Goal: Transaction & Acquisition: Purchase product/service

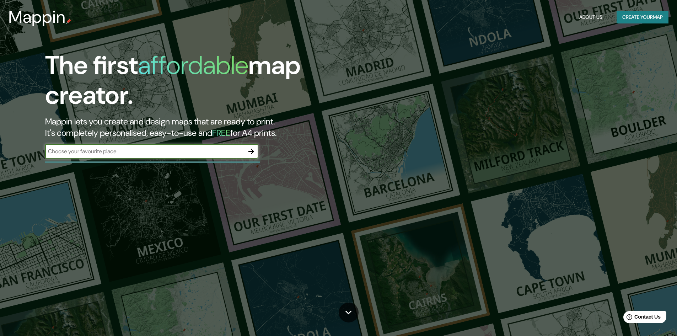
click at [100, 152] on input "text" at bounding box center [144, 151] width 199 height 8
type input "pirane formosa"
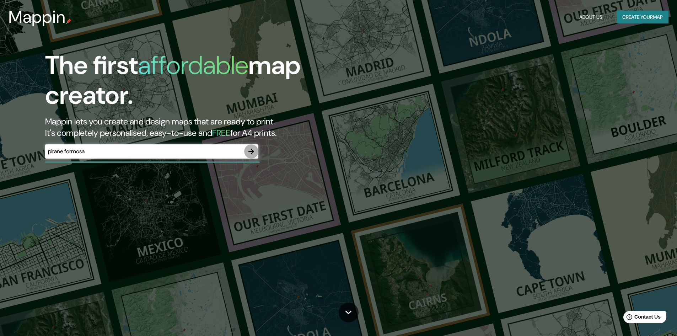
click at [252, 149] on icon "button" at bounding box center [251, 151] width 9 height 9
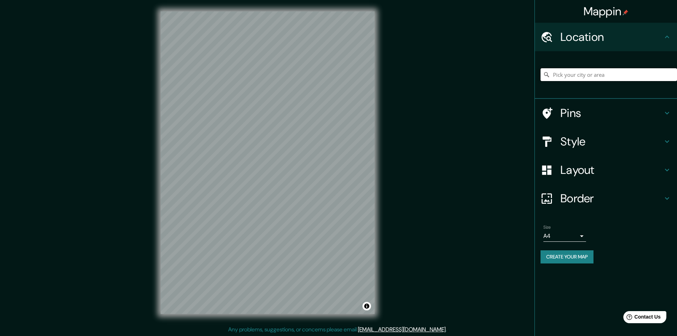
click at [577, 75] on input "Pick your city or area" at bounding box center [608, 74] width 136 height 13
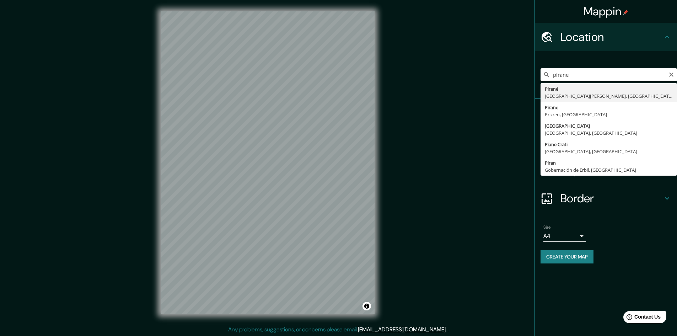
type input "Pirané, [GEOGRAPHIC_DATA][PERSON_NAME], [GEOGRAPHIC_DATA]"
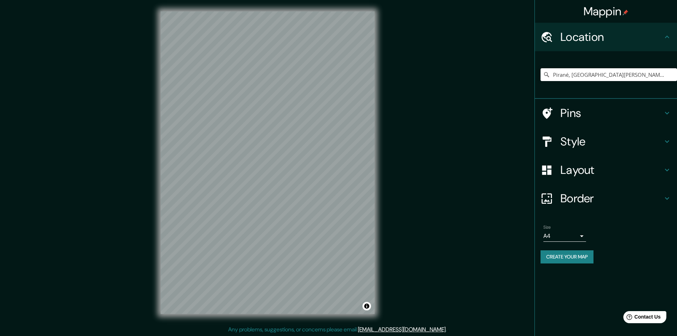
click at [598, 143] on h4 "Style" at bounding box center [611, 141] width 102 height 14
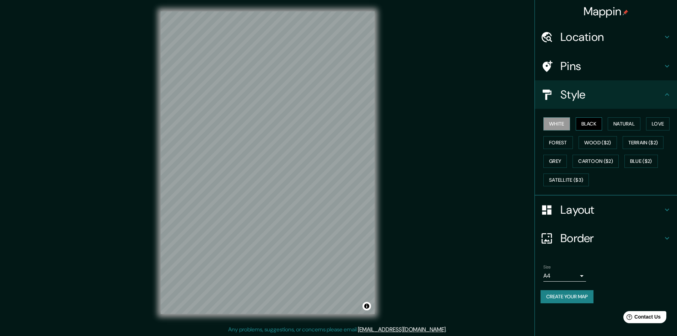
click at [592, 119] on button "Black" at bounding box center [589, 123] width 27 height 13
click at [562, 127] on button "White" at bounding box center [556, 123] width 27 height 13
click at [635, 122] on button "Natural" at bounding box center [624, 123] width 33 height 13
click at [563, 127] on button "White" at bounding box center [556, 123] width 27 height 13
click at [566, 143] on button "Forest" at bounding box center [557, 142] width 29 height 13
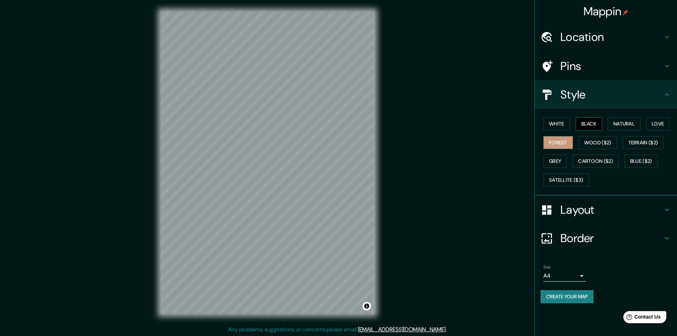
click at [590, 125] on button "Black" at bounding box center [589, 123] width 27 height 13
click at [548, 127] on button "White" at bounding box center [556, 123] width 27 height 13
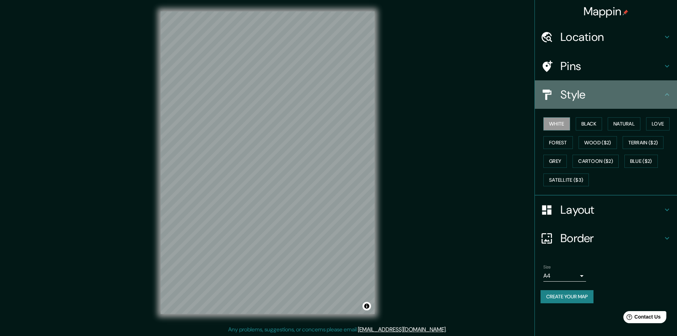
click at [588, 91] on h4 "Style" at bounding box center [611, 94] width 102 height 14
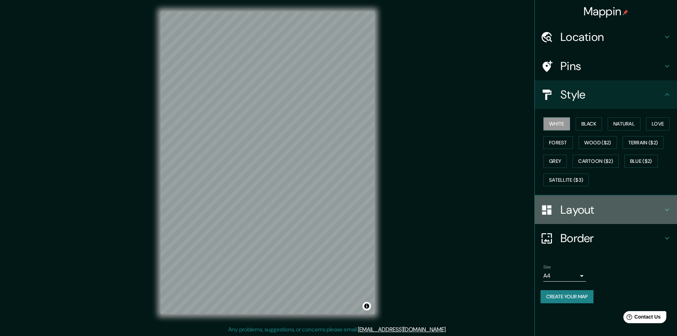
click at [576, 213] on h4 "Layout" at bounding box center [611, 210] width 102 height 14
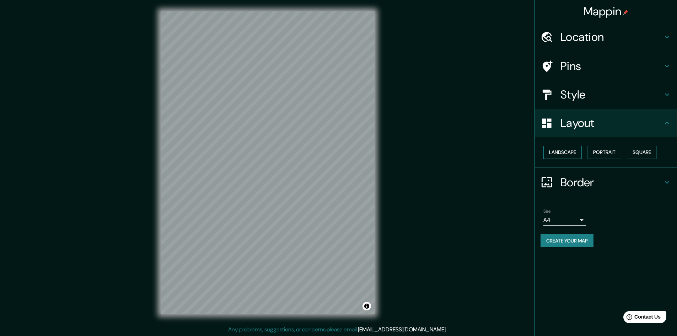
click at [571, 153] on button "Landscape" at bounding box center [562, 152] width 38 height 13
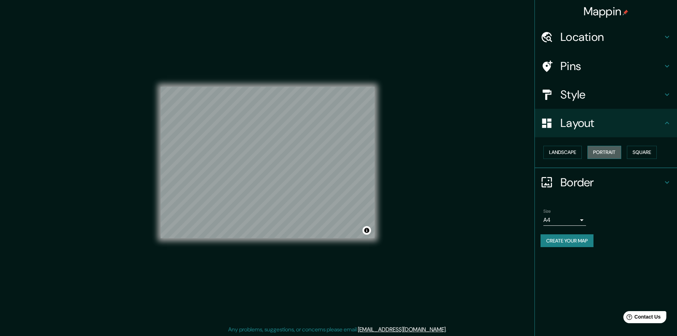
click at [611, 151] on button "Portrait" at bounding box center [604, 152] width 34 height 13
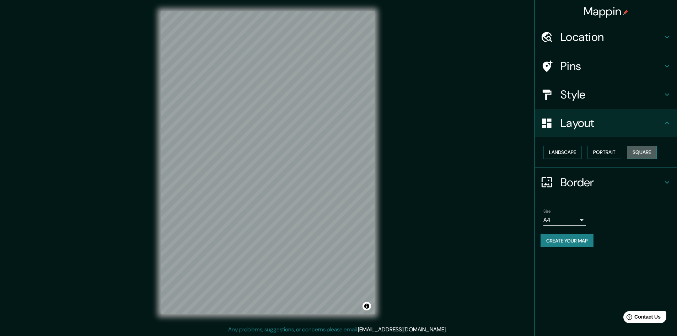
click at [643, 150] on button "Square" at bounding box center [642, 152] width 30 height 13
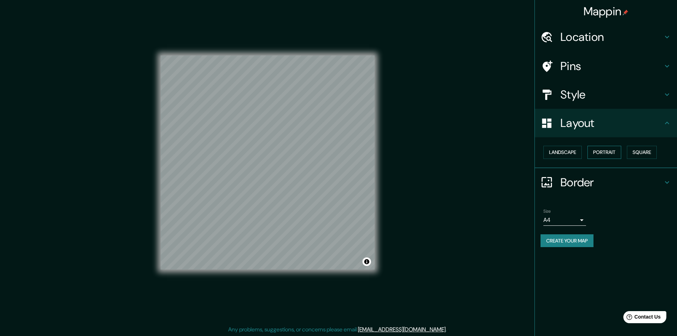
click at [614, 153] on button "Portrait" at bounding box center [604, 152] width 34 height 13
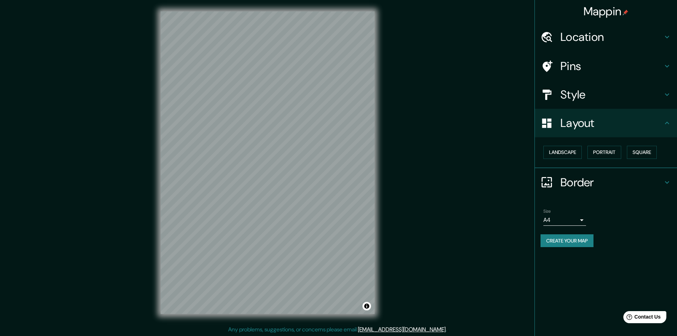
click at [572, 185] on h4 "Border" at bounding box center [611, 182] width 102 height 14
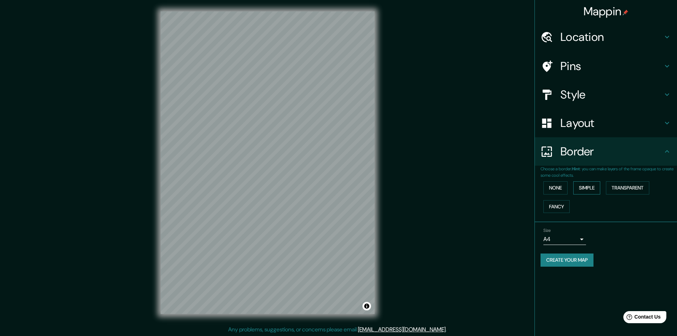
click at [591, 188] on button "Simple" at bounding box center [586, 187] width 27 height 13
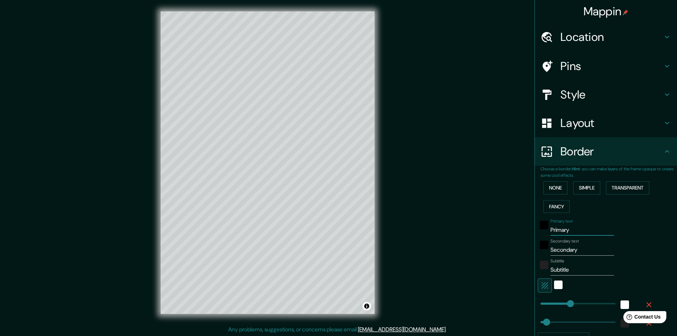
drag, startPoint x: 573, startPoint y: 226, endPoint x: 503, endPoint y: 230, distance: 70.4
click at [503, 230] on div "Mappin Location [GEOGRAPHIC_DATA], [GEOGRAPHIC_DATA][PERSON_NAME], [GEOGRAPHIC_…" at bounding box center [338, 168] width 677 height 336
type input "f"
type input "241"
type input "48"
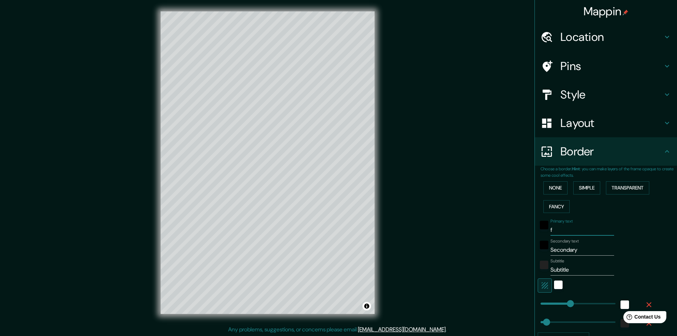
type input "fi"
type input "241"
type input "48"
type input "f"
type input "241"
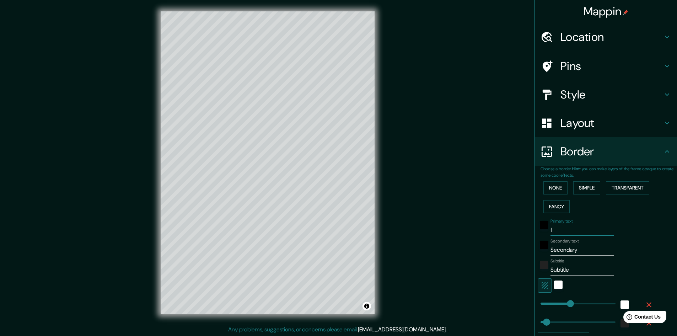
type input "48"
type input "241"
type input "48"
type input "pi"
type input "241"
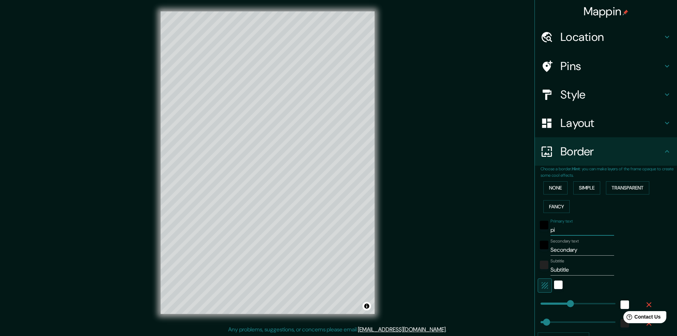
type input "48"
type input "pir"
type input "241"
type input "48"
type input "pira"
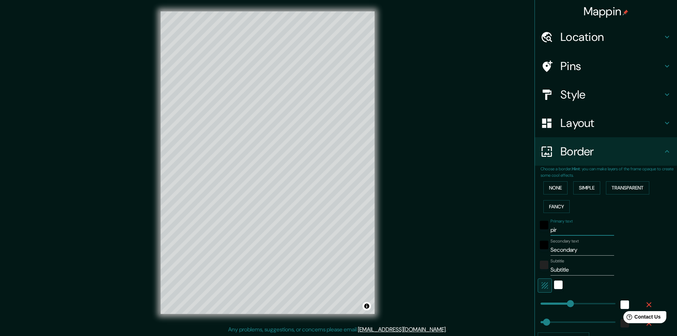
type input "241"
type input "48"
type input "pir"
type input "241"
type input "48"
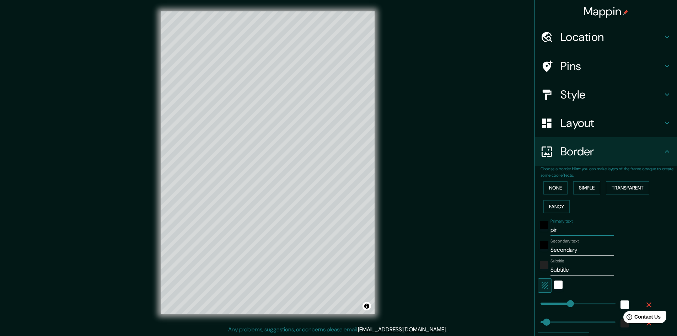
type input "pi"
type input "241"
type input "48"
type input "p"
type input "241"
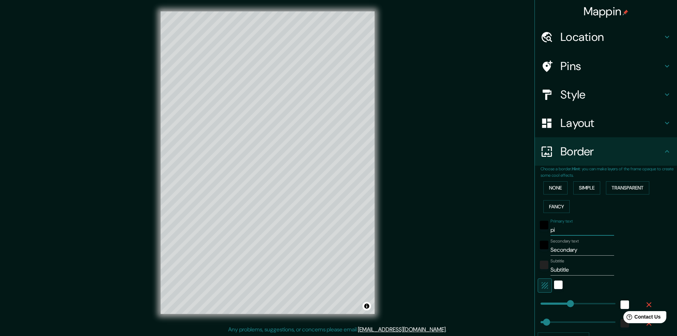
type input "48"
type input "241"
type input "48"
type input "i"
type input "241"
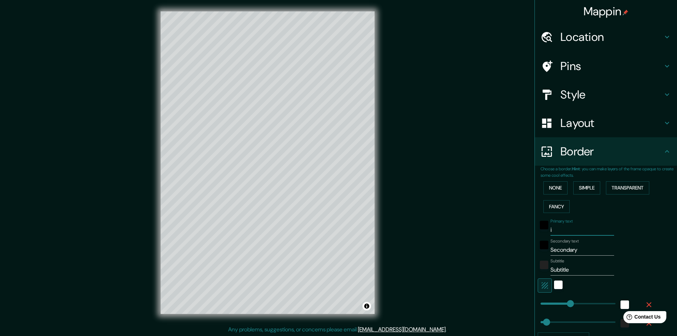
type input "48"
type input "241"
type input "48"
type input "p"
type input "241"
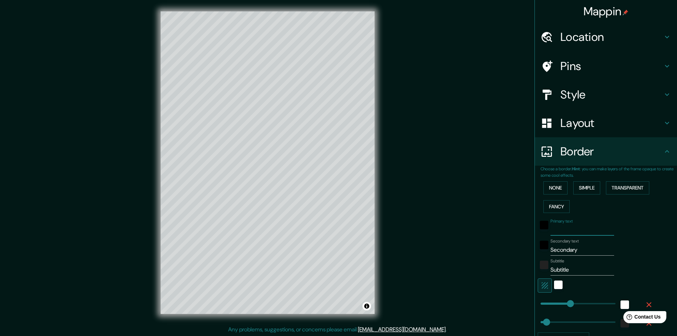
type input "48"
type input "pi"
type input "241"
type input "48"
type input "pir"
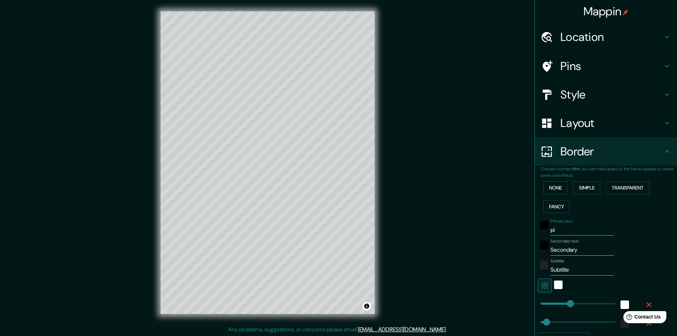
type input "241"
type input "48"
type input "pira"
type input "241"
type input "48"
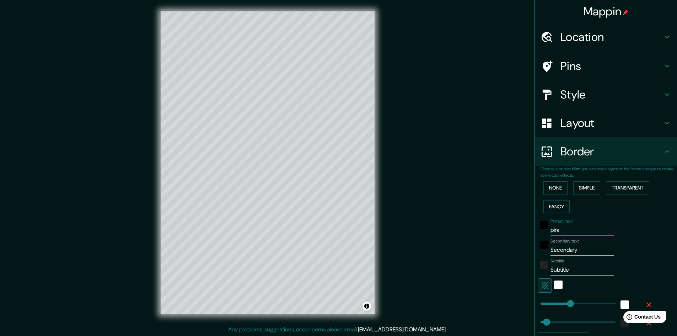
type input "piran"
type input "241"
type input "48"
type input "pirane"
type input "241"
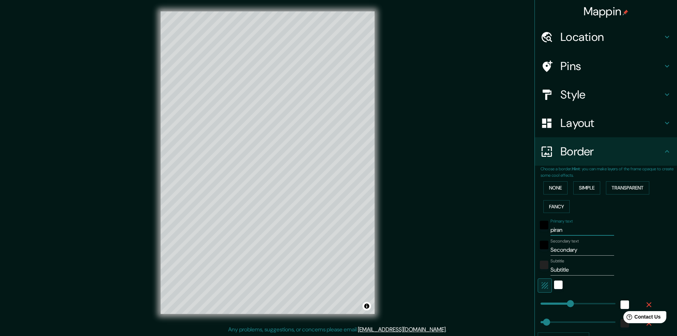
type input "48"
type input "pirane"
click at [574, 253] on input "Secondary" at bounding box center [582, 249] width 64 height 11
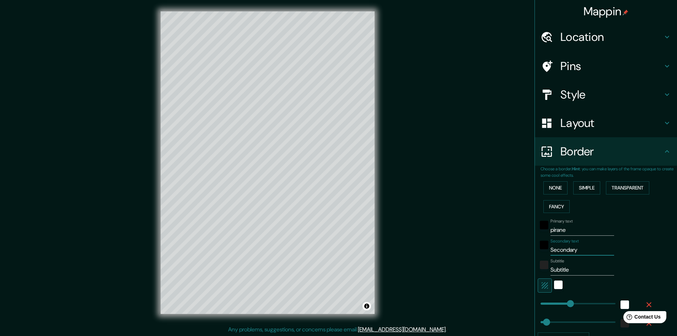
type input "f"
type input "241"
type input "48"
type input "fo"
type input "241"
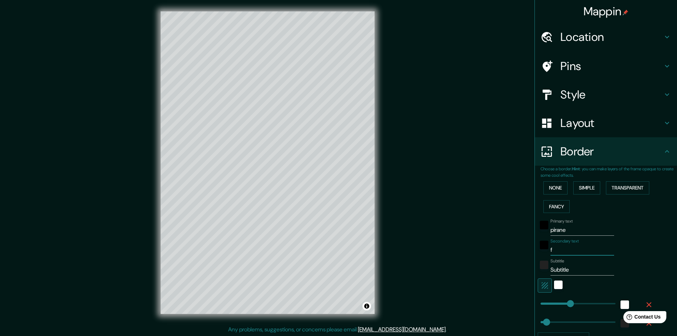
type input "48"
type input "form"
type input "241"
type input "48"
type input "formo"
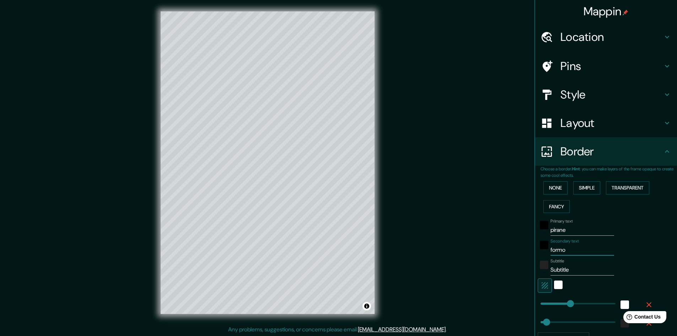
type input "241"
type input "48"
type input "formos"
type input "241"
type input "48"
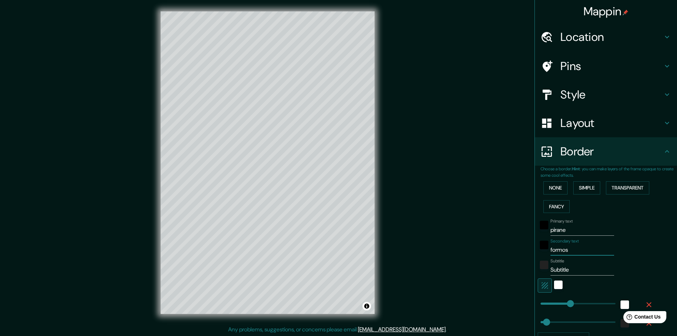
type input "formosa"
type input "241"
type input "48"
type input "formosa"
click at [570, 268] on input "Subtitle" at bounding box center [582, 269] width 64 height 11
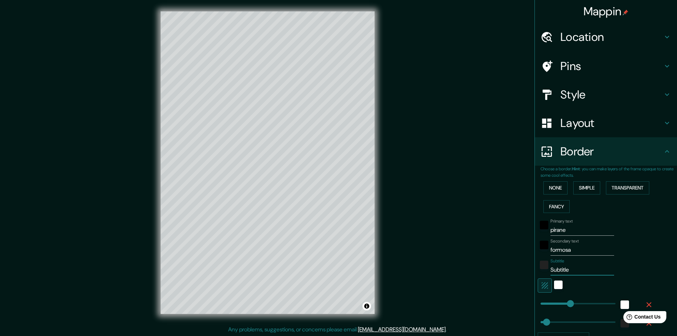
click at [570, 268] on input "Subtitle" at bounding box center [582, 269] width 64 height 11
type input "241"
type input "48"
type input "241"
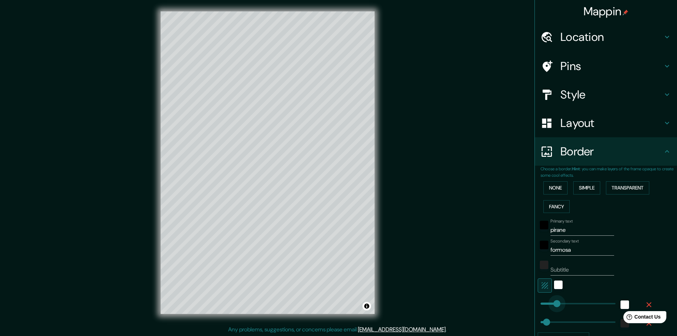
type input "111"
drag, startPoint x: 567, startPoint y: 305, endPoint x: 549, endPoint y: 306, distance: 17.8
type input "48"
type input "311"
drag, startPoint x: 549, startPoint y: 306, endPoint x: 574, endPoint y: 306, distance: 24.9
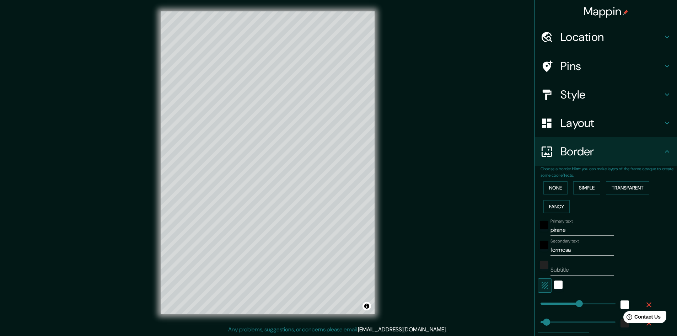
click at [576, 306] on span at bounding box center [579, 303] width 7 height 7
type input "48"
type input "203"
drag, startPoint x: 574, startPoint y: 306, endPoint x: 560, endPoint y: 306, distance: 13.5
type input "48"
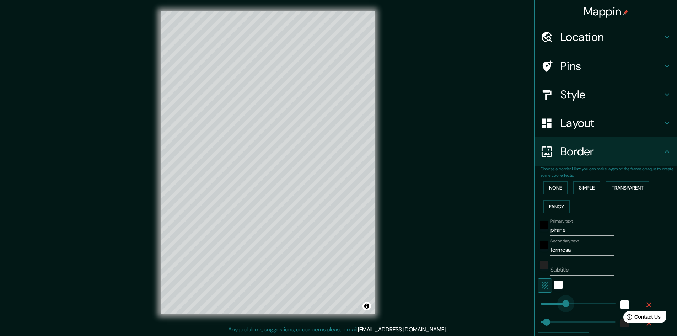
type input "151"
drag, startPoint x: 560, startPoint y: 306, endPoint x: 554, endPoint y: 306, distance: 6.4
type input "180"
drag, startPoint x: 541, startPoint y: 320, endPoint x: 557, endPoint y: 320, distance: 16.3
type input "149"
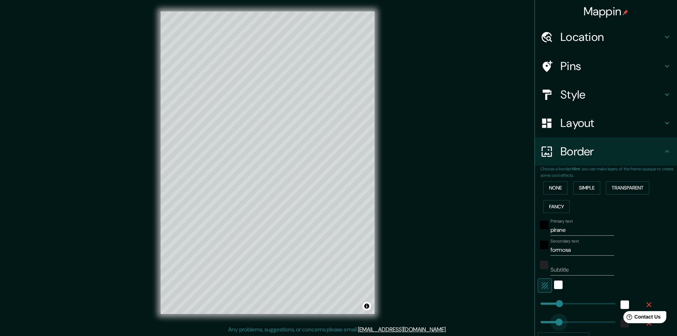
drag, startPoint x: 557, startPoint y: 320, endPoint x: 554, endPoint y: 323, distance: 4.5
click at [575, 95] on h4 "Style" at bounding box center [611, 94] width 102 height 14
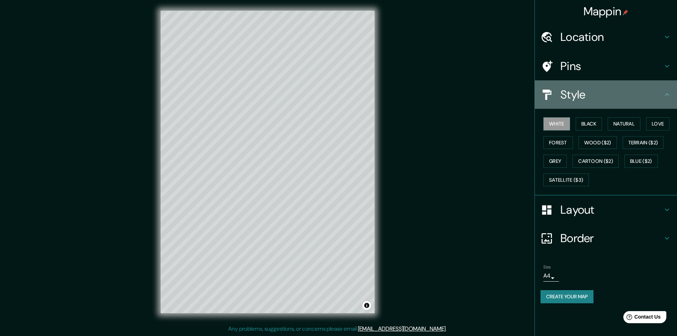
click at [575, 95] on h4 "Style" at bounding box center [611, 94] width 102 height 14
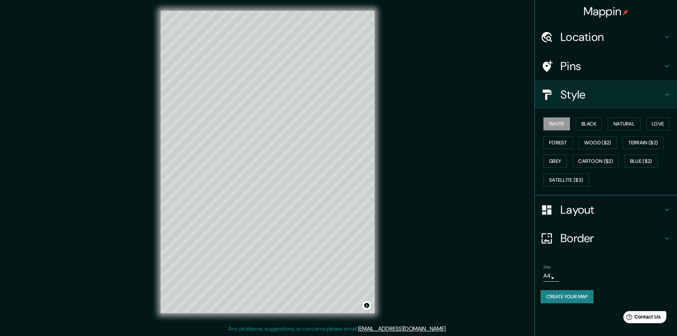
click at [578, 72] on h4 "Pins" at bounding box center [611, 66] width 102 height 14
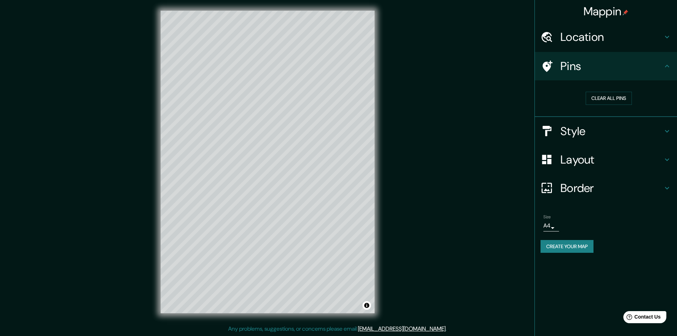
click at [585, 40] on h4 "Location" at bounding box center [611, 37] width 102 height 14
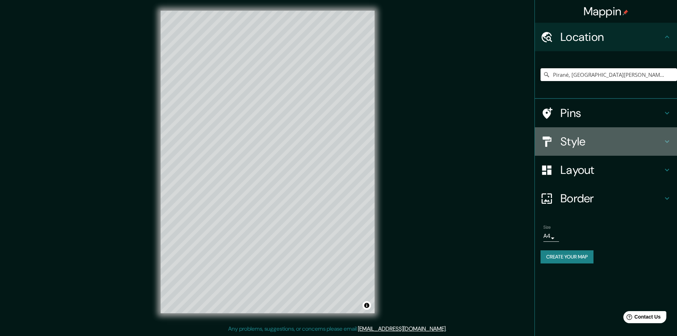
click at [589, 145] on h4 "Style" at bounding box center [611, 141] width 102 height 14
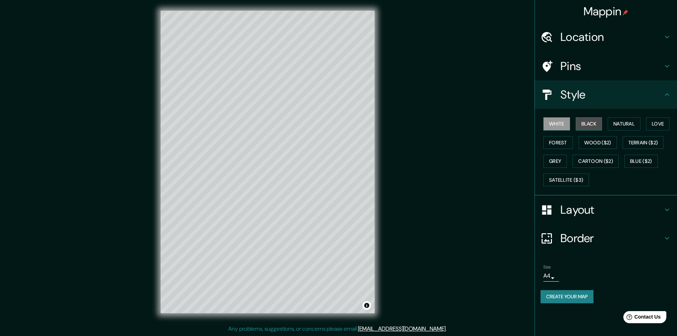
click at [586, 126] on button "Black" at bounding box center [589, 123] width 27 height 13
click at [590, 238] on h4 "Border" at bounding box center [611, 238] width 102 height 14
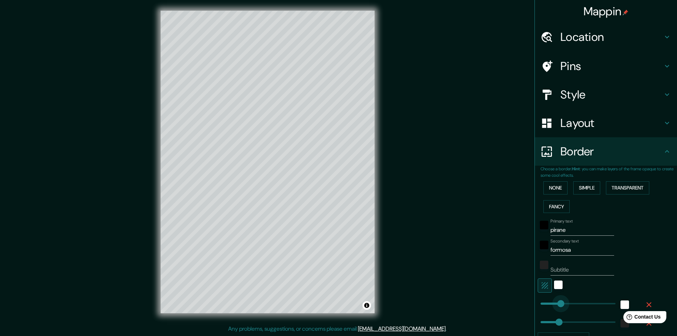
type input "29"
drag, startPoint x: 555, startPoint y: 303, endPoint x: 538, endPoint y: 304, distance: 17.8
type input "134"
drag, startPoint x: 541, startPoint y: 305, endPoint x: 552, endPoint y: 304, distance: 10.3
click at [558, 282] on div at bounding box center [558, 285] width 13 height 14
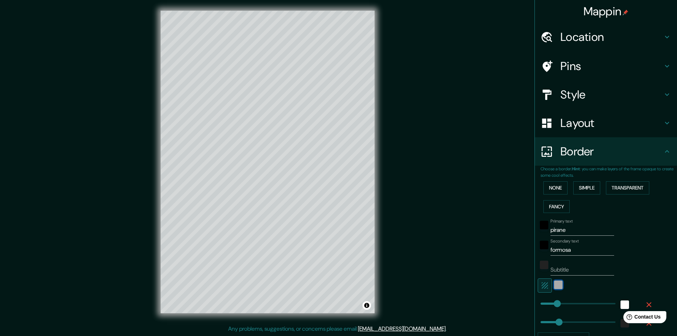
click at [554, 283] on div "white" at bounding box center [558, 284] width 9 height 9
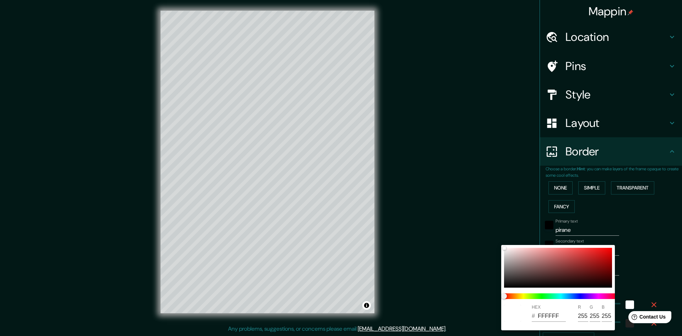
click at [655, 248] on div at bounding box center [341, 168] width 682 height 336
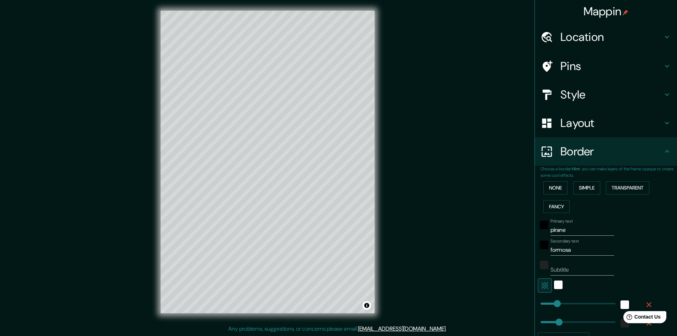
click at [642, 248] on div "HEX # FFFFFF R 255 G 255 B 255" at bounding box center [338, 168] width 677 height 336
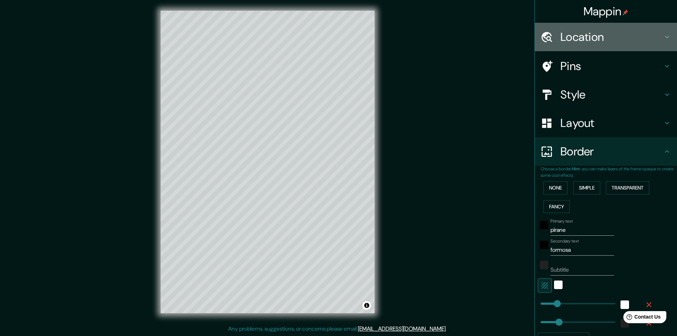
click at [581, 40] on h4 "Location" at bounding box center [611, 37] width 102 height 14
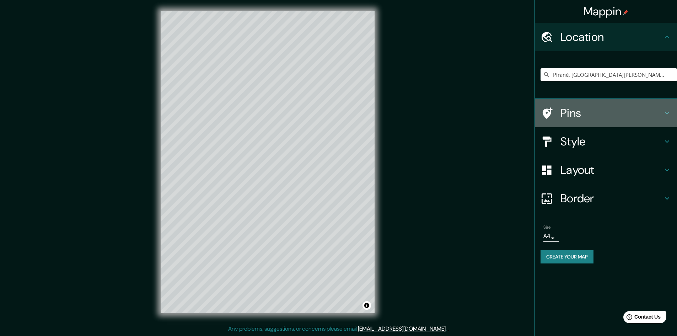
click at [572, 115] on h4 "Pins" at bounding box center [611, 113] width 102 height 14
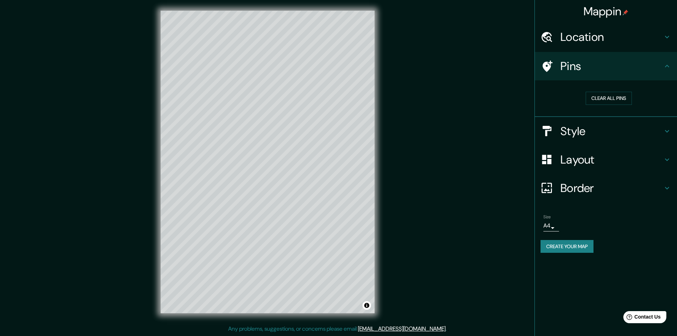
click at [580, 122] on div "Style" at bounding box center [606, 131] width 142 height 28
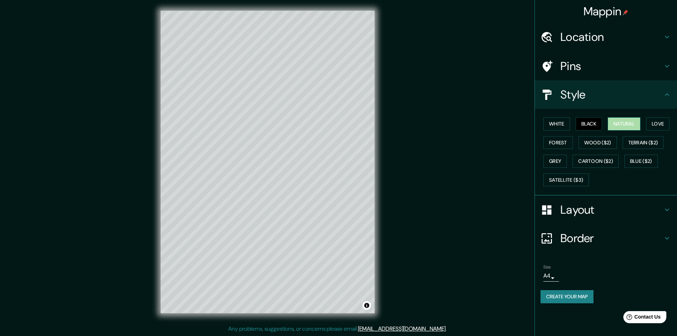
click at [623, 126] on button "Natural" at bounding box center [624, 123] width 33 height 13
click at [659, 124] on button "Love" at bounding box center [657, 123] width 23 height 13
click at [664, 146] on button "Terrain ($2)" at bounding box center [642, 142] width 41 height 13
click at [644, 162] on button "Blue ($2)" at bounding box center [640, 161] width 33 height 13
click at [602, 157] on button "Cartoon ($2)" at bounding box center [595, 161] width 46 height 13
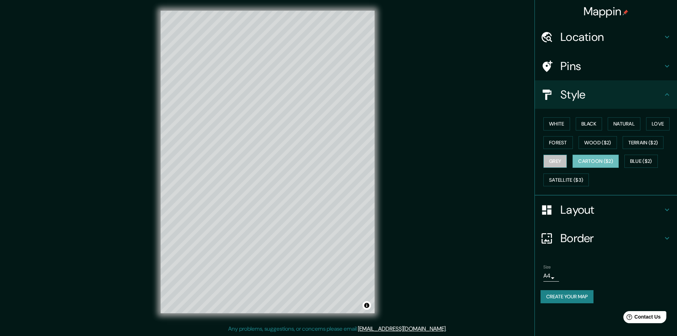
click at [561, 162] on button "Grey" at bounding box center [554, 161] width 23 height 13
click at [558, 143] on button "Forest" at bounding box center [557, 142] width 29 height 13
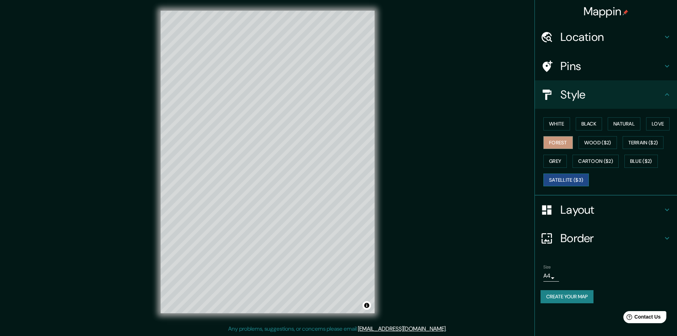
click at [575, 174] on button "Satellite ($3)" at bounding box center [565, 179] width 45 height 13
click at [571, 119] on div "White Black Natural Love Forest Wood ($2) Terrain ($2) Grey Cartoon ($2) Blue (…" at bounding box center [608, 151] width 136 height 75
click at [562, 126] on button "White" at bounding box center [556, 123] width 27 height 13
click at [589, 123] on button "Black" at bounding box center [589, 123] width 27 height 13
click at [561, 124] on button "White" at bounding box center [556, 123] width 27 height 13
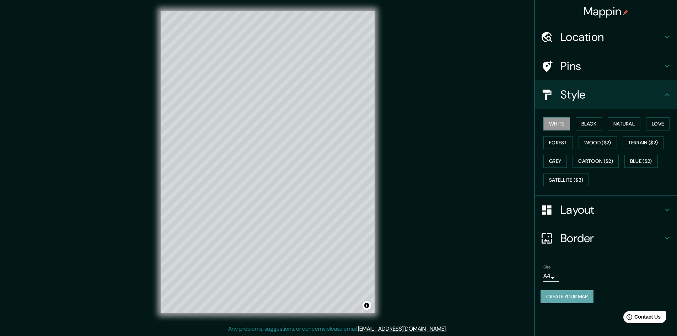
click at [580, 295] on button "Create your map" at bounding box center [566, 296] width 53 height 13
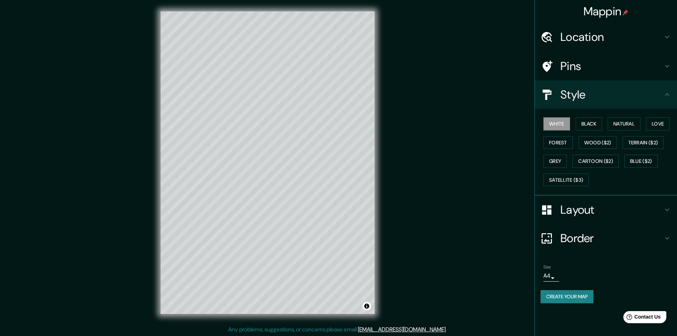
scroll to position [1, 0]
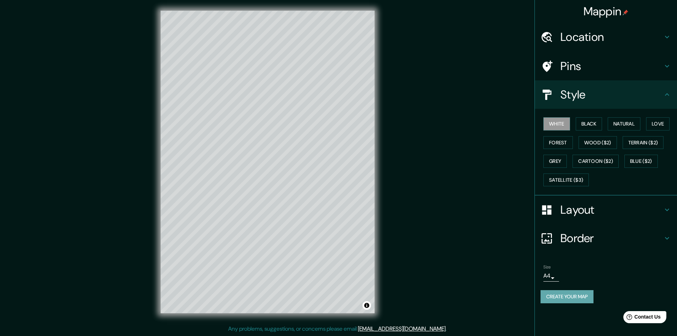
click at [578, 297] on button "Create your map" at bounding box center [566, 296] width 53 height 13
drag, startPoint x: 376, startPoint y: 278, endPoint x: 431, endPoint y: 197, distance: 98.1
click at [431, 197] on div "Mappin Location [GEOGRAPHIC_DATA], [GEOGRAPHIC_DATA][PERSON_NAME], [GEOGRAPHIC_…" at bounding box center [338, 167] width 677 height 336
click at [565, 298] on button "Create your map" at bounding box center [566, 296] width 53 height 13
click at [565, 298] on div "Create your map" at bounding box center [605, 296] width 131 height 13
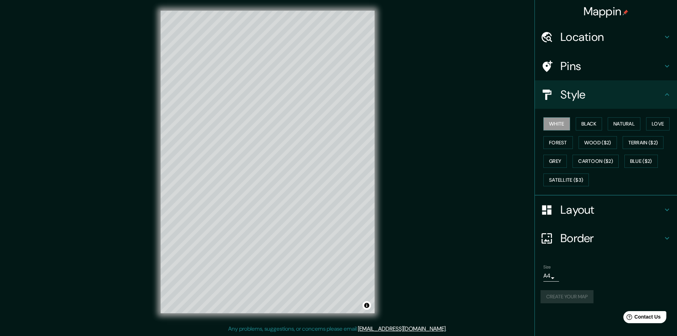
click at [565, 298] on div "Create your map" at bounding box center [605, 296] width 131 height 13
click at [548, 274] on body "Mappin Location [GEOGRAPHIC_DATA], [GEOGRAPHIC_DATA][PERSON_NAME], [GEOGRAPHIC_…" at bounding box center [338, 167] width 677 height 336
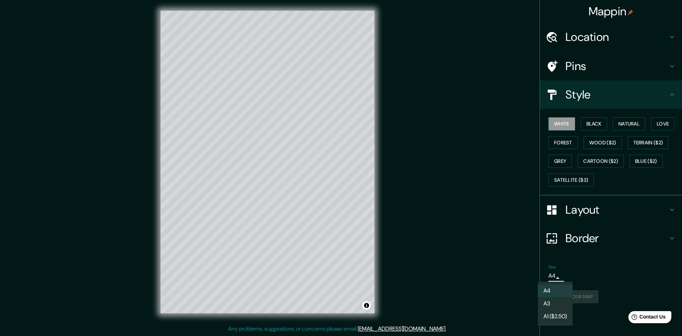
click at [552, 287] on li "A4" at bounding box center [555, 290] width 35 height 13
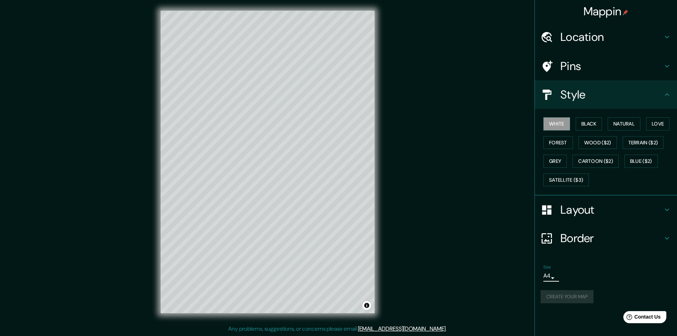
click at [547, 275] on body "Mappin Location [GEOGRAPHIC_DATA], [GEOGRAPHIC_DATA][PERSON_NAME], [GEOGRAPHIC_…" at bounding box center [338, 167] width 677 height 336
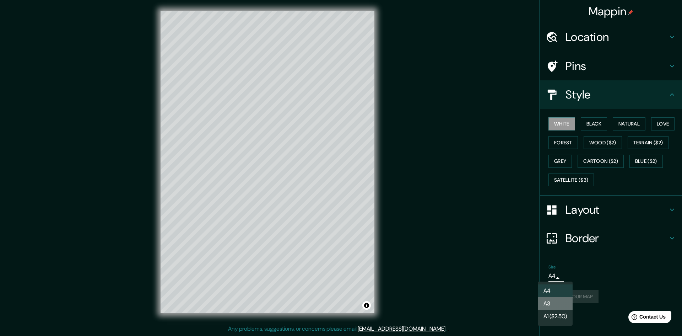
click at [556, 301] on li "A3" at bounding box center [555, 303] width 35 height 13
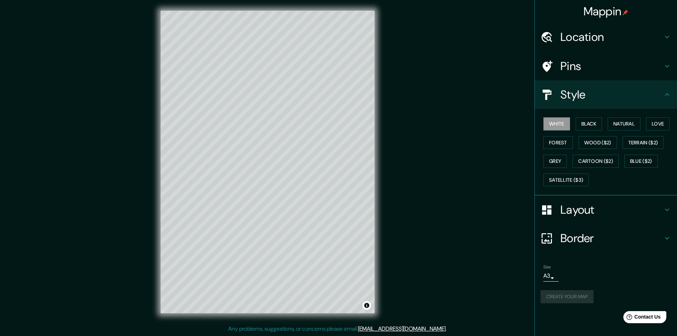
click at [550, 282] on div "Size A3 a4" at bounding box center [605, 272] width 131 height 23
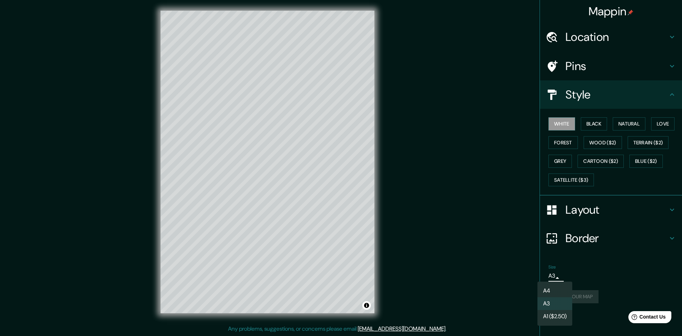
click at [553, 277] on body "Mappin Location [GEOGRAPHIC_DATA], [GEOGRAPHIC_DATA][PERSON_NAME], [GEOGRAPHIC_…" at bounding box center [341, 167] width 682 height 336
click at [556, 290] on li "A4" at bounding box center [555, 290] width 35 height 13
type input "single"
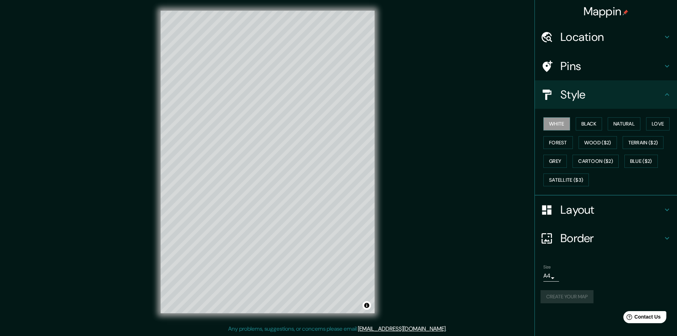
click at [638, 275] on div "Size A4 single" at bounding box center [605, 272] width 131 height 23
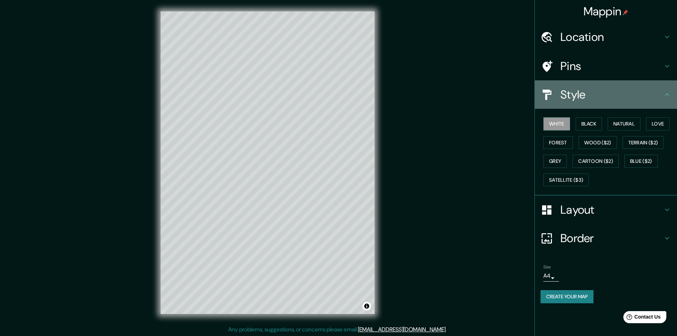
click at [588, 89] on h4 "Style" at bounding box center [611, 94] width 102 height 14
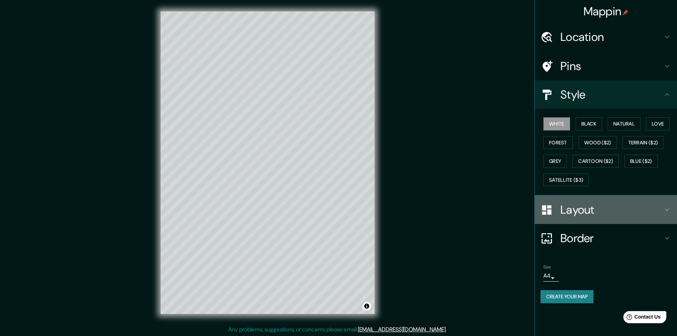
click at [588, 215] on h4 "Layout" at bounding box center [611, 210] width 102 height 14
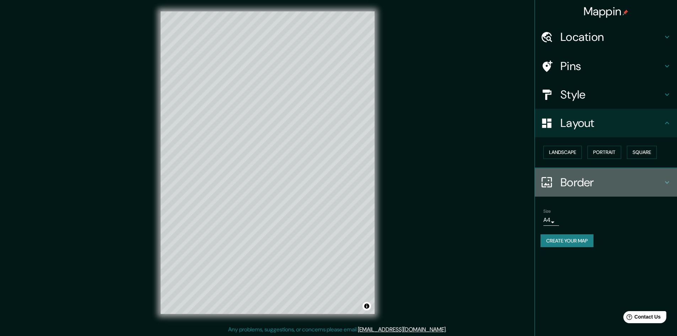
click at [591, 195] on div "Border" at bounding box center [606, 182] width 142 height 28
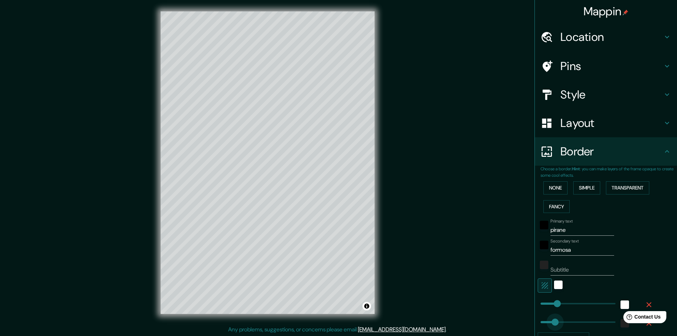
type input "111"
type input "77"
type input "49"
drag, startPoint x: 545, startPoint y: 322, endPoint x: 541, endPoint y: 322, distance: 3.6
type input "40"
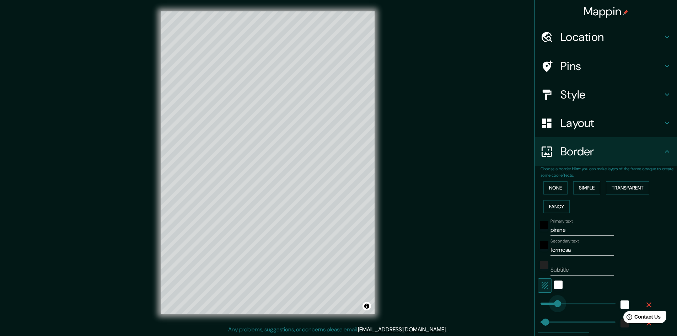
type input "103"
drag, startPoint x: 552, startPoint y: 303, endPoint x: 548, endPoint y: 303, distance: 4.3
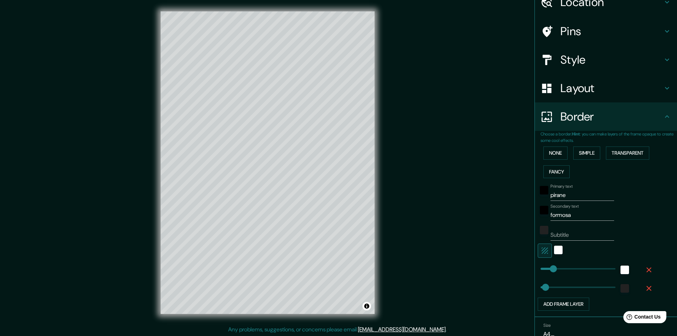
scroll to position [69, 0]
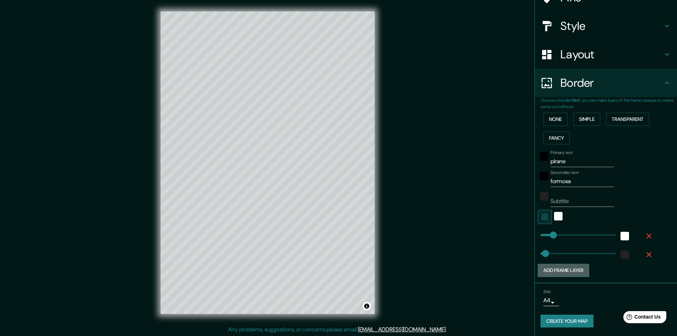
click at [571, 270] on button "Add frame layer" at bounding box center [564, 270] width 52 height 13
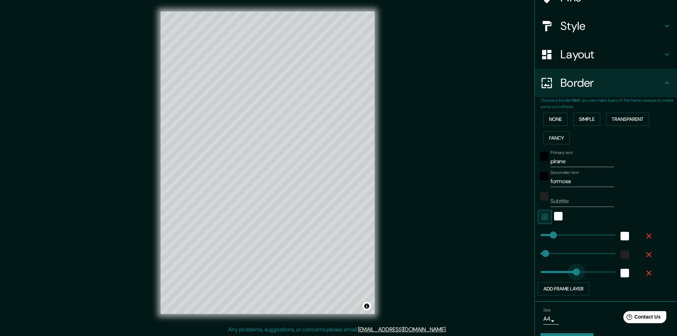
type input "503"
drag, startPoint x: 571, startPoint y: 270, endPoint x: 598, endPoint y: 268, distance: 26.8
type input "209"
drag, startPoint x: 597, startPoint y: 268, endPoint x: 561, endPoint y: 273, distance: 37.0
click at [644, 270] on icon "button" at bounding box center [648, 273] width 9 height 9
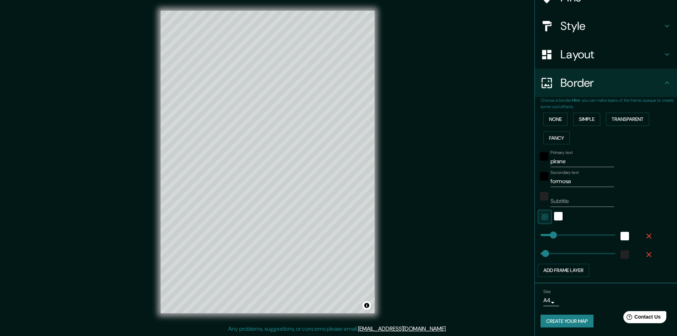
scroll to position [0, 0]
click at [487, 92] on div "Mappin Location [GEOGRAPHIC_DATA], [GEOGRAPHIC_DATA][PERSON_NAME], [GEOGRAPHIC_…" at bounding box center [338, 168] width 677 height 336
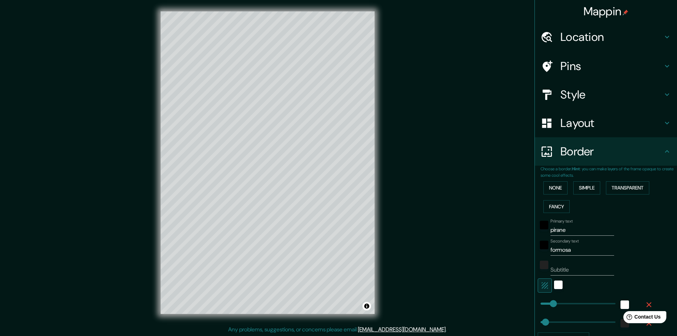
click at [593, 42] on h4 "Location" at bounding box center [611, 37] width 102 height 14
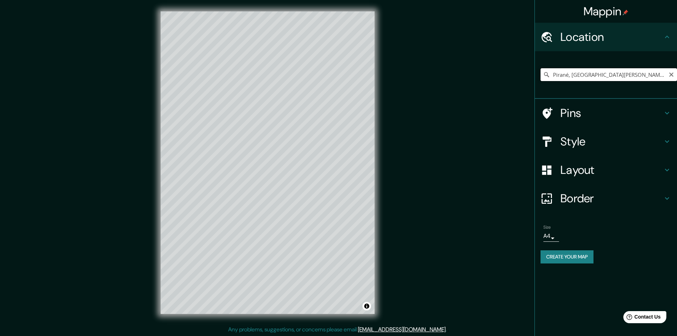
click at [594, 75] on input "Pirané, [GEOGRAPHIC_DATA][PERSON_NAME], [GEOGRAPHIC_DATA]" at bounding box center [608, 74] width 136 height 13
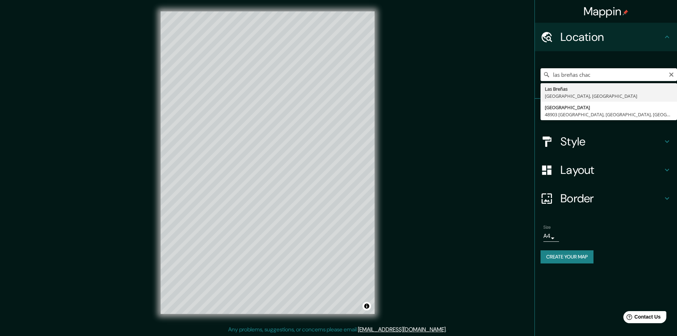
type input "Las Breñas, [GEOGRAPHIC_DATA], [GEOGRAPHIC_DATA]"
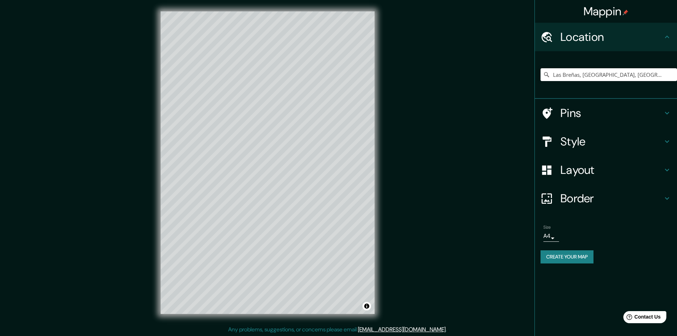
click at [591, 188] on div "Border" at bounding box center [606, 198] width 142 height 28
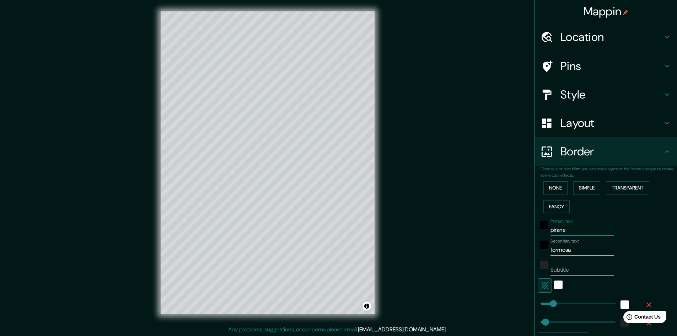
drag, startPoint x: 570, startPoint y: 233, endPoint x: 526, endPoint y: 228, distance: 44.3
click at [526, 228] on div "Mappin Location [GEOGRAPHIC_DATA], [GEOGRAPHIC_DATA], [GEOGRAPHIC_DATA] Pins St…" at bounding box center [338, 168] width 677 height 336
type input "las breñas"
drag, startPoint x: 573, startPoint y: 250, endPoint x: 522, endPoint y: 250, distance: 51.5
click at [522, 250] on div "Mappin Location [GEOGRAPHIC_DATA], [GEOGRAPHIC_DATA], [GEOGRAPHIC_DATA] Pins St…" at bounding box center [338, 168] width 677 height 336
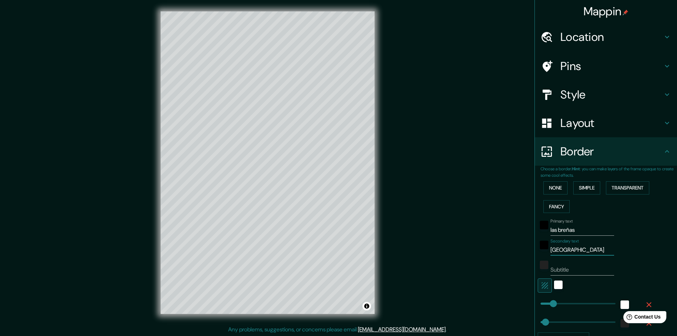
type input "[GEOGRAPHIC_DATA]"
click at [595, 37] on h4 "Location" at bounding box center [611, 37] width 102 height 14
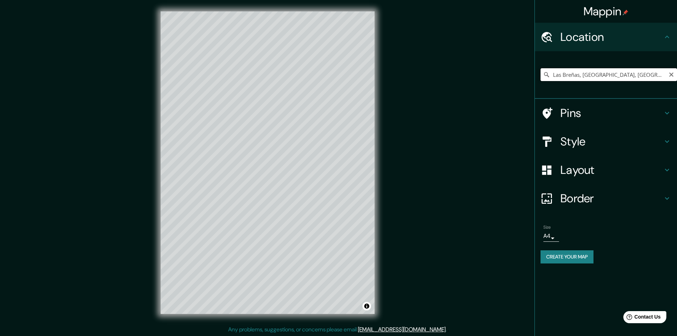
click at [600, 75] on input "Las Breñas, [GEOGRAPHIC_DATA], [GEOGRAPHIC_DATA]" at bounding box center [608, 74] width 136 height 13
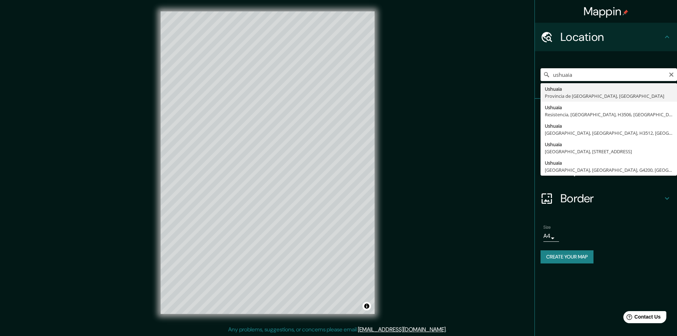
type input "Ushuaia, [GEOGRAPHIC_DATA], [GEOGRAPHIC_DATA]"
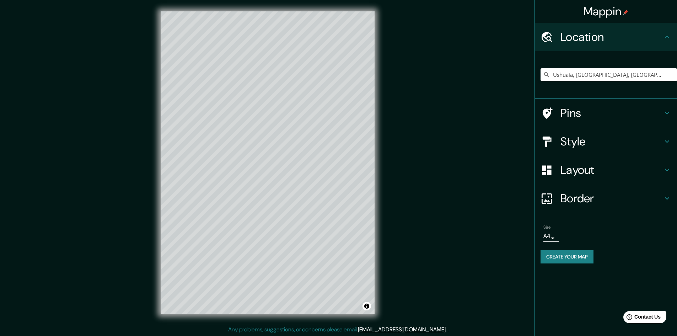
click at [593, 166] on h4 "Layout" at bounding box center [611, 170] width 102 height 14
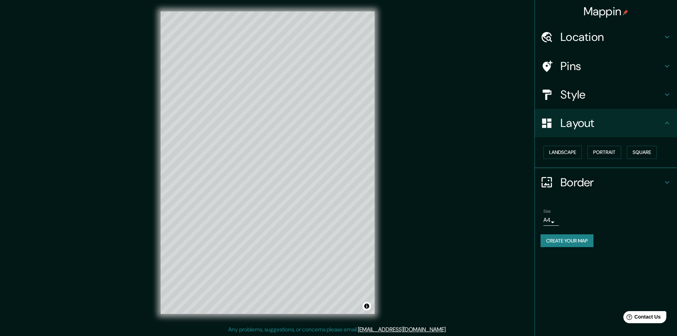
click at [594, 190] on div "Border" at bounding box center [606, 182] width 142 height 28
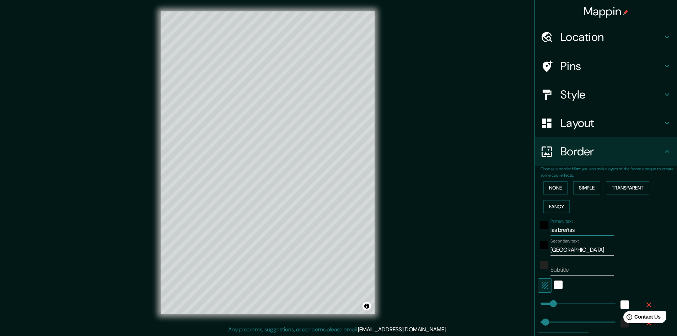
drag, startPoint x: 575, startPoint y: 232, endPoint x: 524, endPoint y: 228, distance: 50.6
click at [524, 228] on div "Mappin Location [GEOGRAPHIC_DATA], [GEOGRAPHIC_DATA], [GEOGRAPHIC_DATA] Pins St…" at bounding box center [338, 168] width 677 height 336
type input "ushuaia"
drag, startPoint x: 577, startPoint y: 245, endPoint x: 510, endPoint y: 244, distance: 66.8
click at [510, 244] on div "Mappin Location [GEOGRAPHIC_DATA], [GEOGRAPHIC_DATA], [GEOGRAPHIC_DATA] Pins St…" at bounding box center [338, 168] width 677 height 336
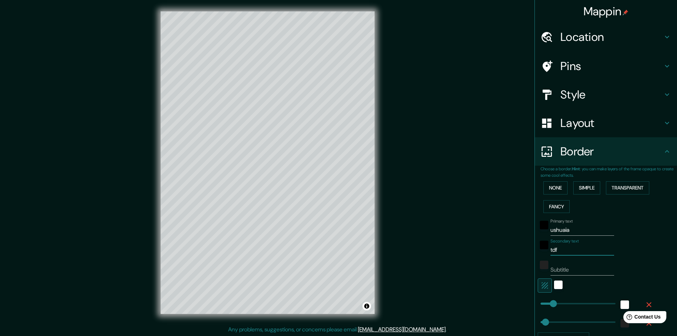
type input "tdf"
click at [582, 40] on h4 "Location" at bounding box center [611, 37] width 102 height 14
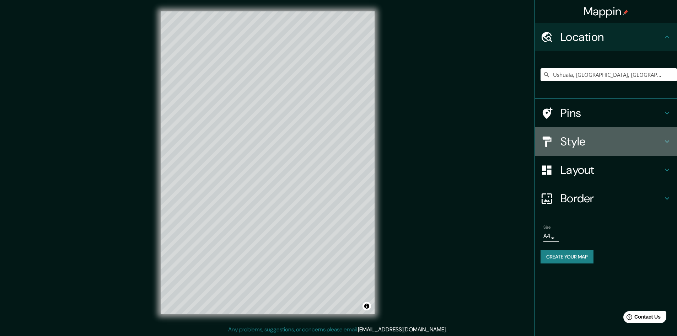
click at [574, 140] on h4 "Style" at bounding box center [611, 141] width 102 height 14
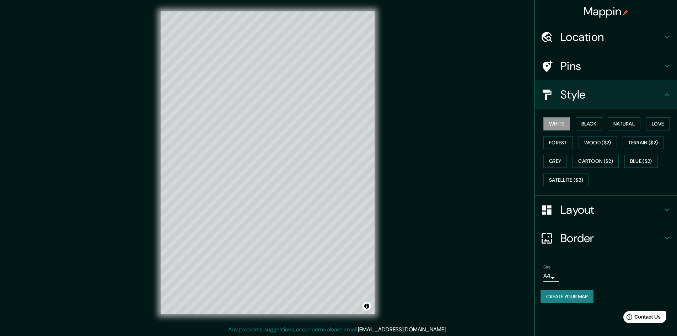
click at [583, 131] on div "White Black Natural Love Forest Wood ($2) Terrain ($2) Grey Cartoon ($2) Blue (…" at bounding box center [608, 151] width 136 height 75
click at [598, 125] on button "Black" at bounding box center [589, 123] width 27 height 13
click at [629, 124] on button "Natural" at bounding box center [624, 123] width 33 height 13
click at [589, 119] on button "Black" at bounding box center [589, 123] width 27 height 13
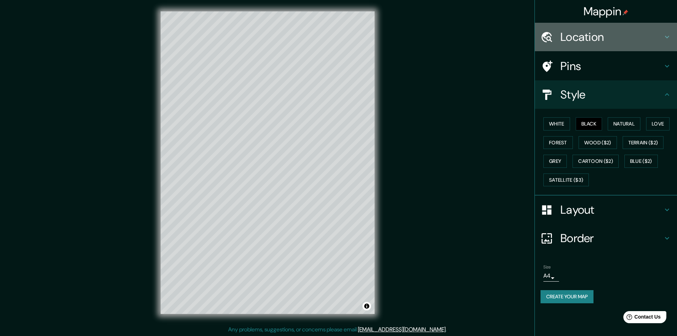
click at [597, 42] on h4 "Location" at bounding box center [611, 37] width 102 height 14
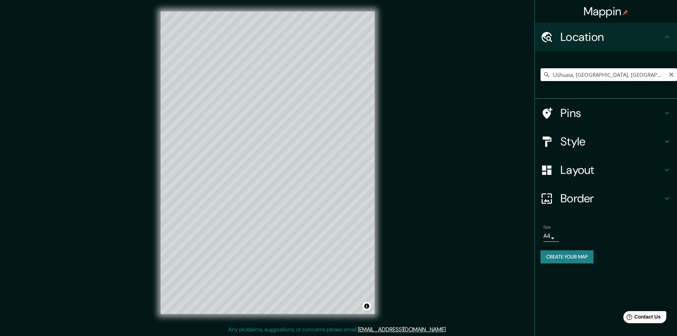
click at [604, 78] on input "Ushuaia, [GEOGRAPHIC_DATA], [GEOGRAPHIC_DATA]" at bounding box center [608, 74] width 136 height 13
click at [597, 79] on input "[GEOGRAPHIC_DATA], [GEOGRAPHIC_DATA][PERSON_NAME], [GEOGRAPHIC_DATA], N3357, [G…" at bounding box center [608, 74] width 136 height 13
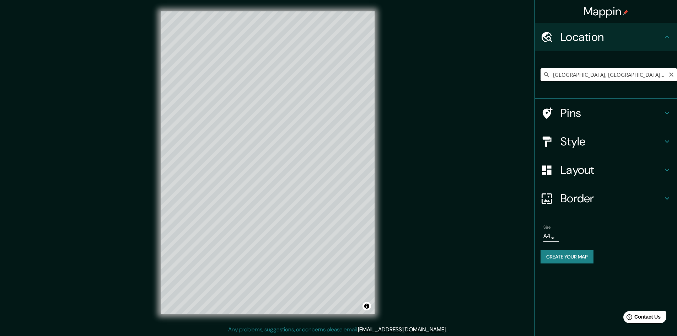
click at [597, 79] on input "[GEOGRAPHIC_DATA], [GEOGRAPHIC_DATA][PERSON_NAME], [GEOGRAPHIC_DATA], N3357, [G…" at bounding box center [608, 74] width 136 height 13
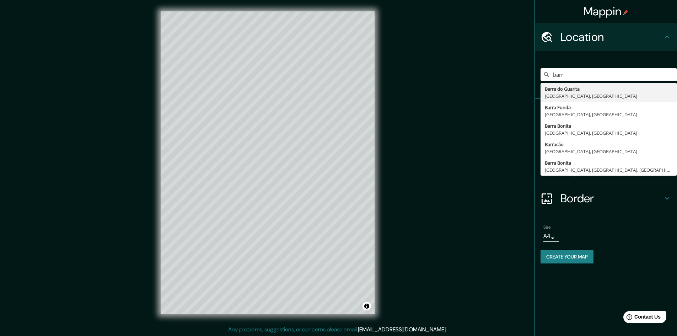
drag, startPoint x: 575, startPoint y: 75, endPoint x: 507, endPoint y: 66, distance: 68.8
click at [507, 66] on div "Mappin Location [PERSON_NAME][GEOGRAPHIC_DATA] [GEOGRAPHIC_DATA], [GEOGRAPHIC_D…" at bounding box center [338, 168] width 677 height 336
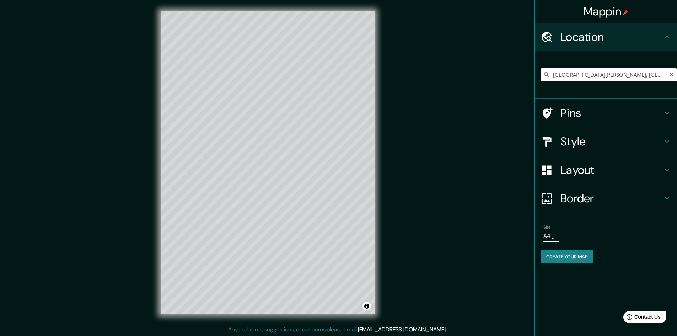
click at [599, 72] on input "[GEOGRAPHIC_DATA][PERSON_NAME], [GEOGRAPHIC_DATA], [GEOGRAPHIC_DATA]" at bounding box center [608, 74] width 136 height 13
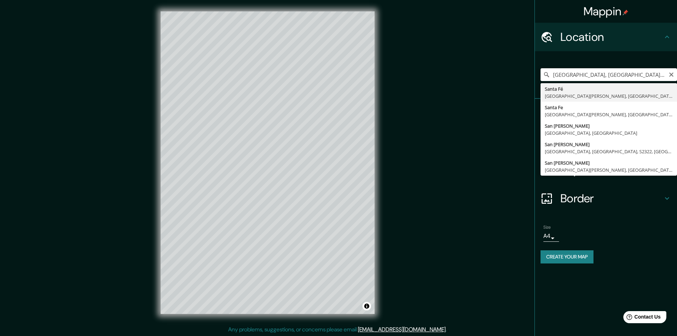
type input "[GEOGRAPHIC_DATA], [GEOGRAPHIC_DATA][PERSON_NAME], [GEOGRAPHIC_DATA], S3005, [G…"
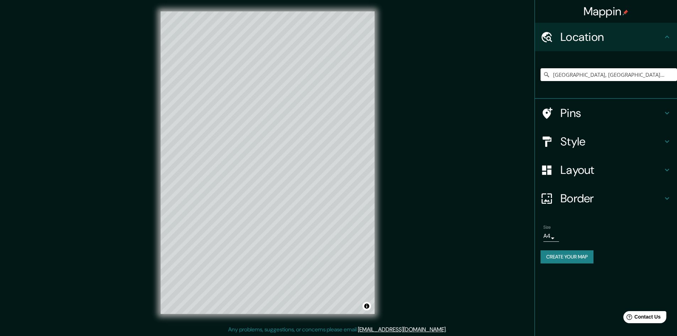
click at [582, 201] on h4 "Border" at bounding box center [611, 198] width 102 height 14
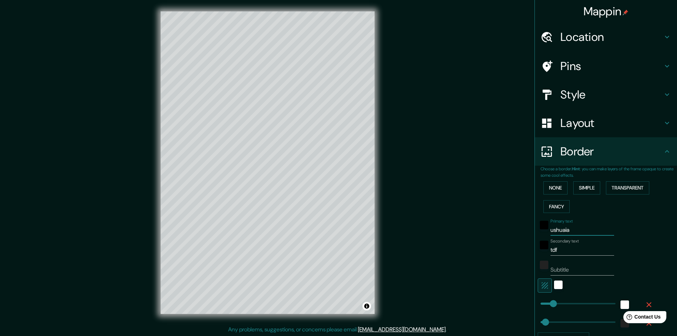
drag, startPoint x: 580, startPoint y: 227, endPoint x: 514, endPoint y: 225, distance: 65.8
click at [514, 225] on div "Mappin Location [GEOGRAPHIC_DATA], [GEOGRAPHIC_DATA][PERSON_NAME], [GEOGRAPHIC_…" at bounding box center [338, 168] width 677 height 336
type input "san [PERSON_NAME]"
type input "santa fe"
click at [591, 36] on h4 "Location" at bounding box center [611, 37] width 102 height 14
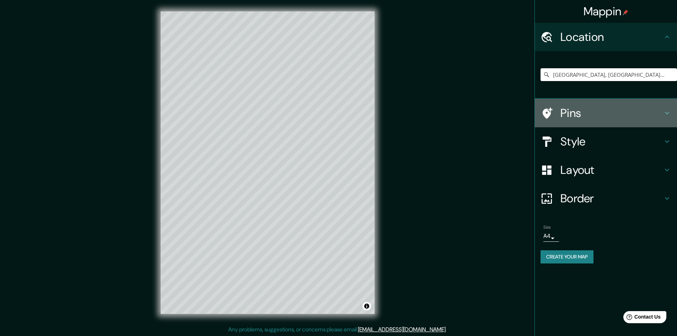
click at [574, 118] on h4 "Pins" at bounding box center [611, 113] width 102 height 14
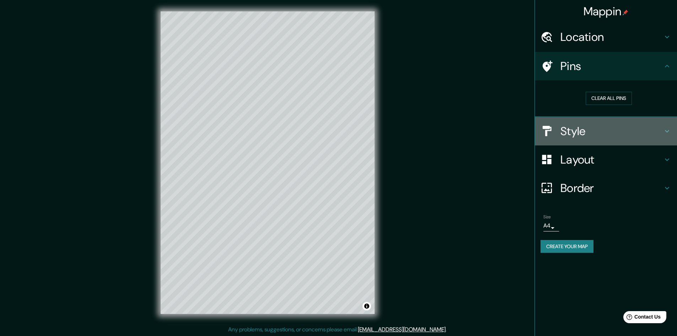
click at [586, 130] on h4 "Style" at bounding box center [611, 131] width 102 height 14
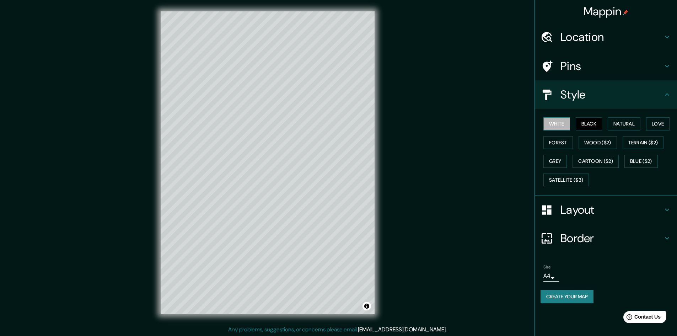
click at [556, 121] on button "White" at bounding box center [556, 123] width 27 height 13
click at [582, 123] on button "Black" at bounding box center [589, 123] width 27 height 13
click at [583, 125] on button "Black" at bounding box center [589, 123] width 27 height 13
click at [558, 123] on button "White" at bounding box center [556, 123] width 27 height 13
click at [571, 123] on div "White Black Natural Love Forest Wood ($2) Terrain ($2) Grey Cartoon ($2) Blue (…" at bounding box center [608, 151] width 136 height 75
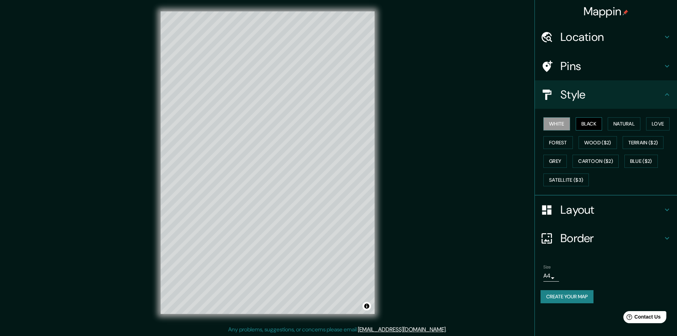
click at [582, 123] on button "Black" at bounding box center [589, 123] width 27 height 13
click at [565, 123] on button "White" at bounding box center [556, 123] width 27 height 13
click at [640, 127] on button "Natural" at bounding box center [624, 123] width 33 height 13
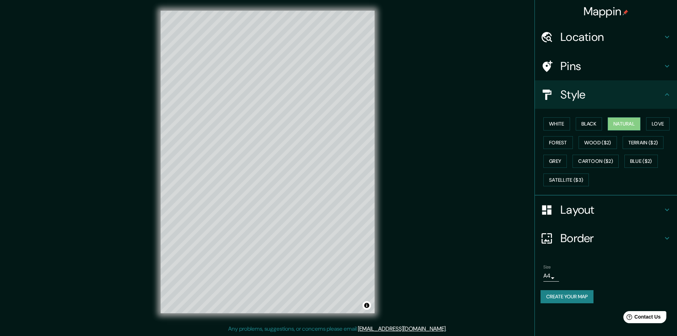
click at [601, 7] on h4 "Mappin" at bounding box center [605, 11] width 45 height 14
